Goal: Check status: Check status

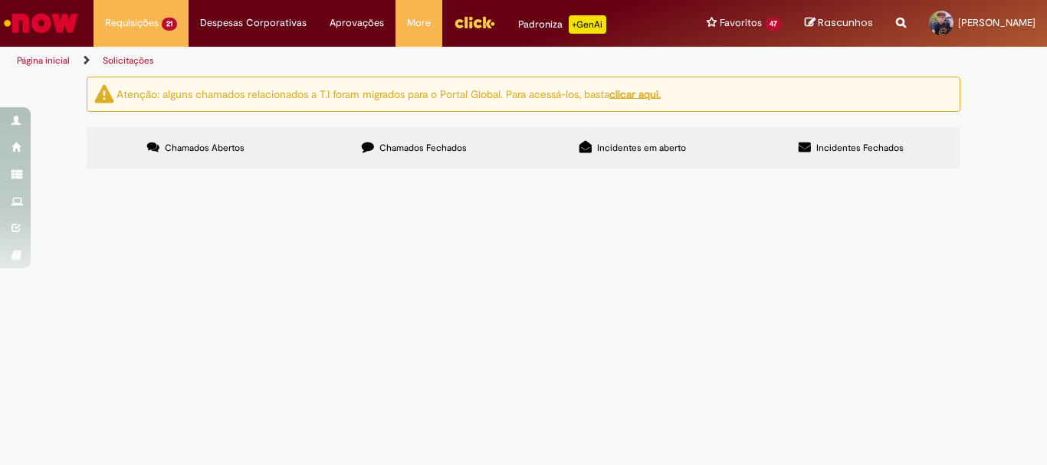
click at [0, 0] on span "Reativação de Pedido de Compra" at bounding box center [0, 0] width 0 height 0
click at [0, 0] on span "Bom dia ! Favor liberar o item 90 o material foi entregue pela transportadora L…" at bounding box center [0, 0] width 0 height 0
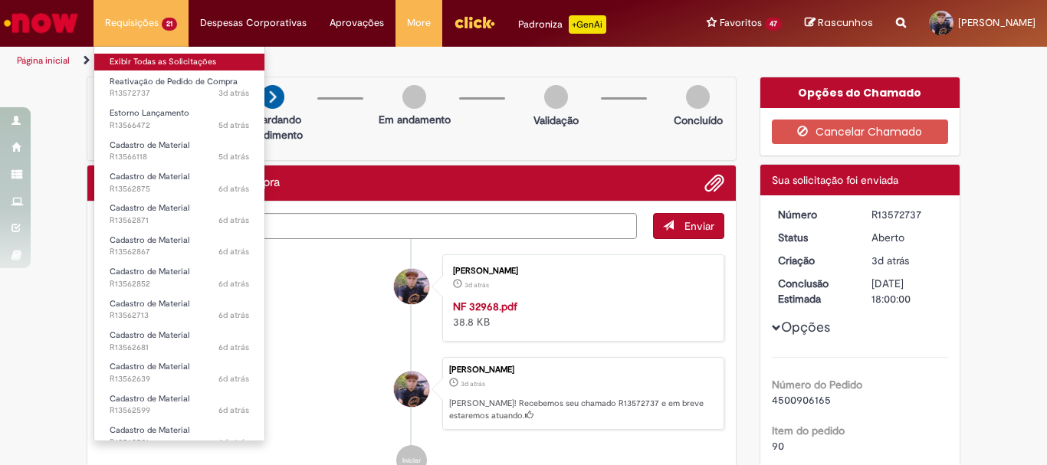
click at [141, 63] on link "Exibir Todas as Solicitações" at bounding box center [179, 62] width 170 height 17
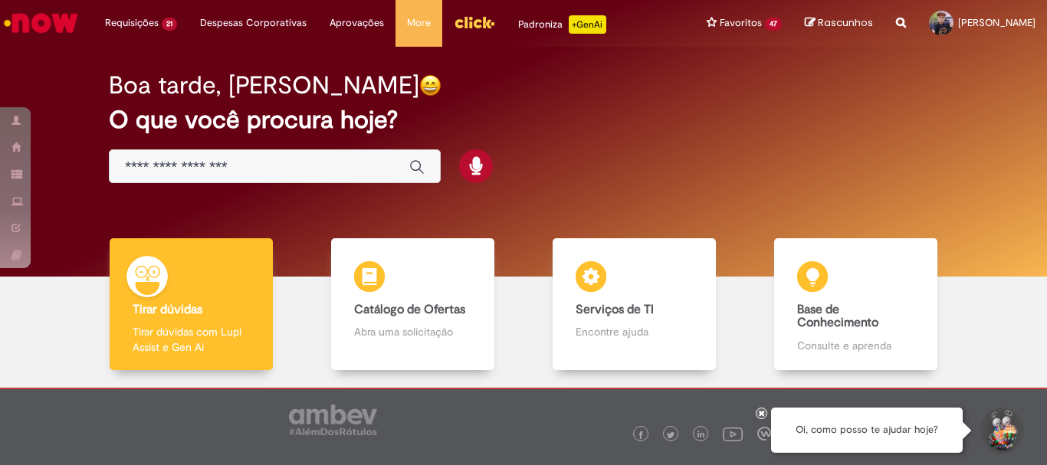
click at [455, 21] on img "Menu Cabeçalho" at bounding box center [474, 22] width 41 height 23
